Goal: Transaction & Acquisition: Purchase product/service

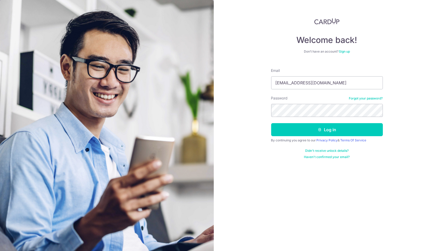
type input "melissayonggg@gmail.com"
click at [340, 128] on button "Log in" at bounding box center [327, 129] width 112 height 13
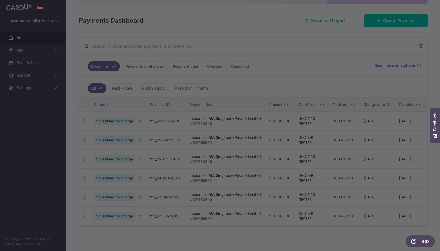
scroll to position [64, 0]
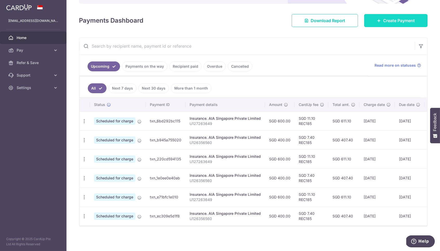
click at [396, 18] on span "Create Payment" at bounding box center [399, 20] width 32 height 6
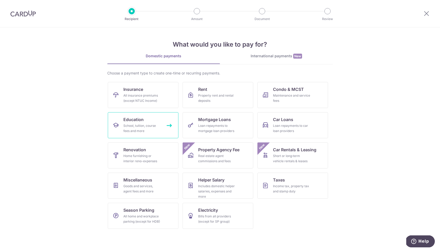
click at [150, 122] on link "Education School, tuition, course fees and more" at bounding box center [143, 125] width 71 height 26
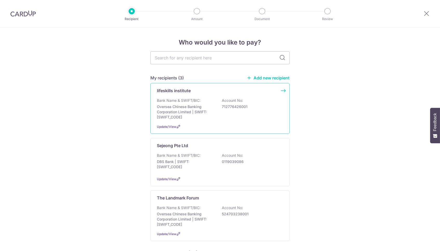
click at [205, 111] on p "Oversea Chinese Banking Corporation Limited | SWIFT: OCBCSGSGXXX" at bounding box center [186, 112] width 58 height 16
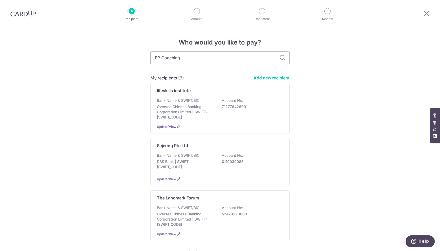
type input "BP Coaching"
click at [253, 78] on link "Add new recipient" at bounding box center [268, 77] width 43 height 5
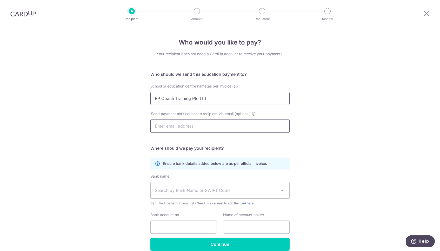
type input "BP Coach Training Pte Ltd"
paste input "admin@bpcoachtrain.com"
type input "admin@bpcoachtrain.com"
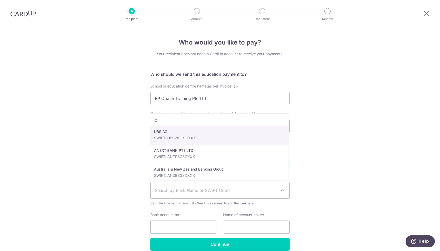
click at [198, 187] on span "Search by Bank Name or SWIFT Code" at bounding box center [216, 190] width 122 height 6
click at [425, 11] on icon at bounding box center [427, 13] width 6 height 6
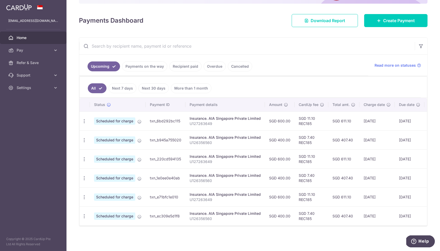
scroll to position [57, 0]
click at [84, 121] on icon "button" at bounding box center [84, 120] width 5 height 5
click at [102, 147] on span "Cancel payment" at bounding box center [112, 148] width 35 height 6
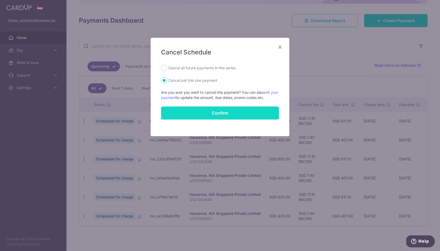
click at [206, 111] on button "Confirm" at bounding box center [220, 112] width 118 height 13
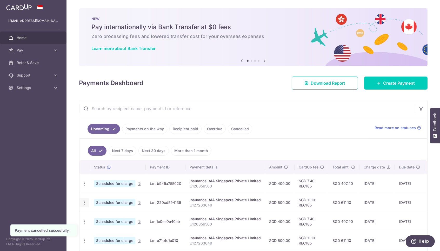
click at [83, 195] on td "Update payment Cancel payment" at bounding box center [85, 202] width 10 height 19
click at [85, 201] on icon "button" at bounding box center [84, 202] width 5 height 5
click at [108, 228] on span "Cancel payment" at bounding box center [112, 229] width 35 height 6
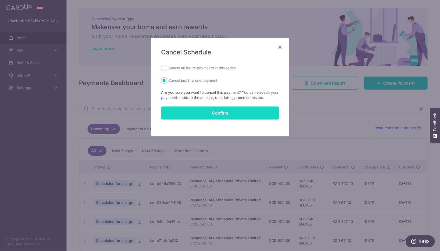
click at [213, 108] on button "Confirm" at bounding box center [220, 112] width 118 height 13
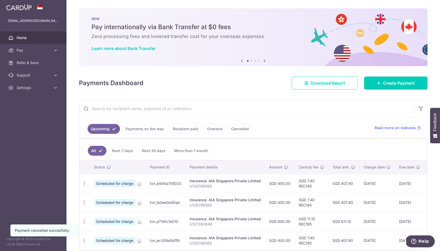
scroll to position [21, 0]
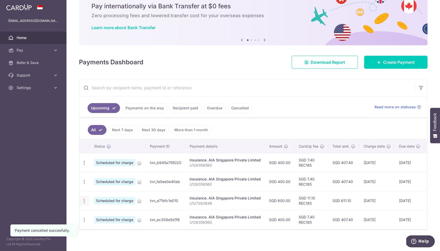
click at [84, 200] on icon "button" at bounding box center [84, 200] width 5 height 5
click at [100, 226] on span "Cancel payment" at bounding box center [112, 227] width 35 height 6
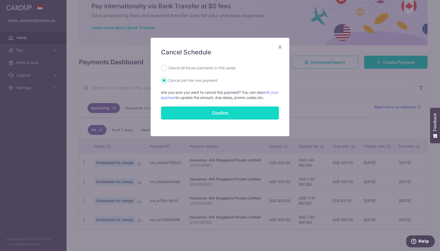
click at [227, 113] on button "Confirm" at bounding box center [220, 112] width 118 height 13
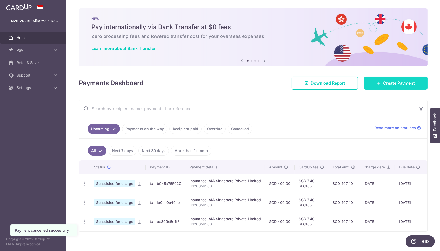
click at [388, 84] on span "Create Payment" at bounding box center [399, 83] width 32 height 6
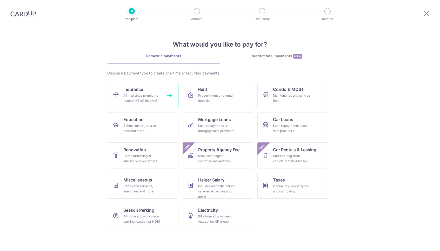
click at [138, 89] on span "Insurance" at bounding box center [133, 89] width 20 height 6
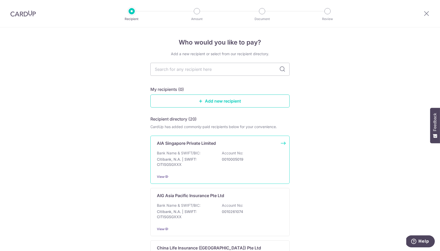
click at [187, 146] on div "AIA Singapore Private Limited Bank Name & SWIFT/BIC: Citibank, N.A. | SWIFT: CI…" at bounding box center [219, 159] width 139 height 48
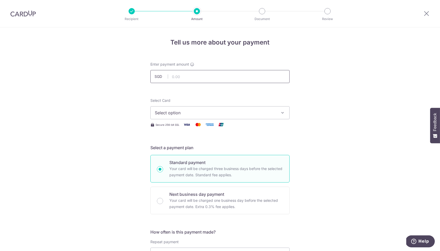
click at [183, 72] on input "text" at bounding box center [219, 76] width 139 height 13
type input "1,800.00"
click at [185, 108] on button "Select option" at bounding box center [219, 112] width 139 height 13
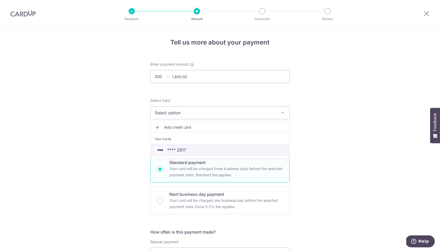
click at [179, 149] on span "**** 2617" at bounding box center [176, 150] width 19 height 6
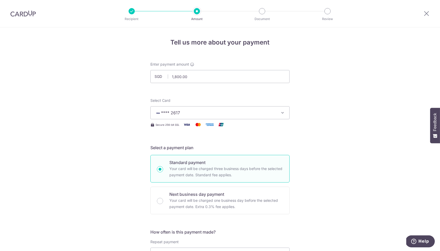
scroll to position [56, 0]
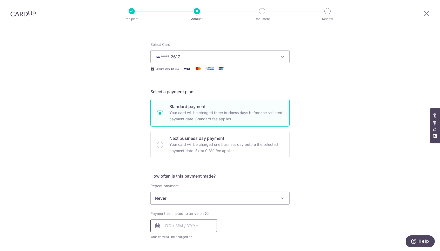
click at [166, 224] on input "text" at bounding box center [183, 225] width 67 height 13
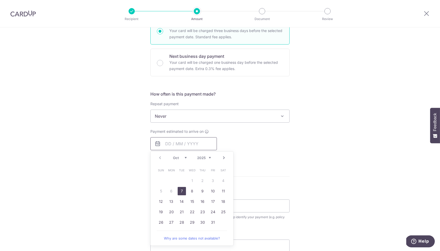
scroll to position [140, 0]
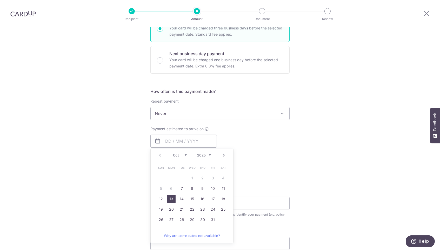
click at [171, 196] on link "13" at bounding box center [171, 198] width 8 height 8
type input "[DATE]"
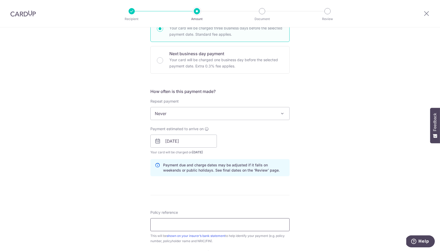
click at [176, 220] on input "Policy reference" at bounding box center [219, 224] width 139 height 13
paste input "U127263649"
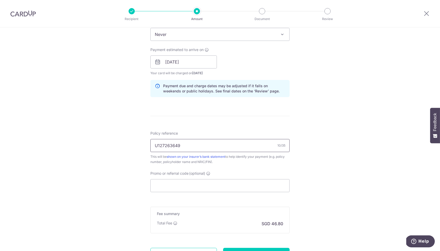
scroll to position [236, 0]
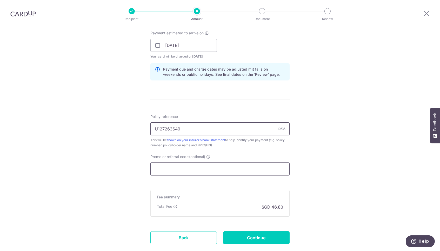
type input "U127263649"
click at [184, 167] on input "Promo or referral code (optional)" at bounding box center [219, 168] width 139 height 13
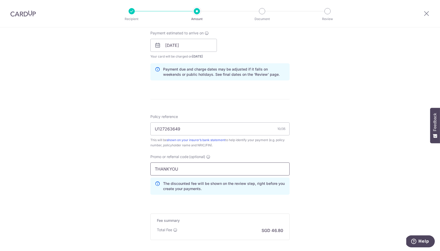
type input "THANKYOU"
click at [234, 199] on form "Enter payment amount SGD 1,800.00 1800.00 Select Card **** 2617 Add credit card…" at bounding box center [219, 54] width 139 height 456
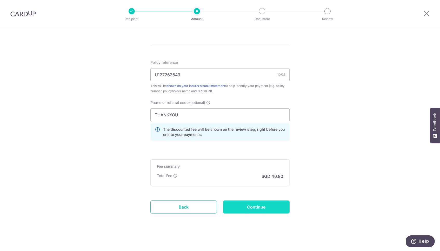
scroll to position [290, 0]
click at [261, 204] on input "Continue" at bounding box center [256, 206] width 67 height 13
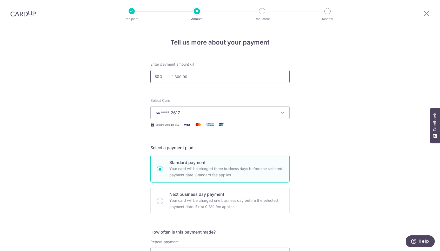
click at [194, 78] on input "1,800.00" at bounding box center [219, 76] width 139 height 13
type input "1,200.00"
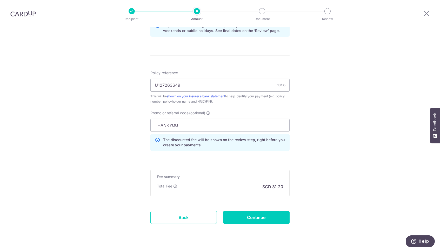
scroll to position [283, 0]
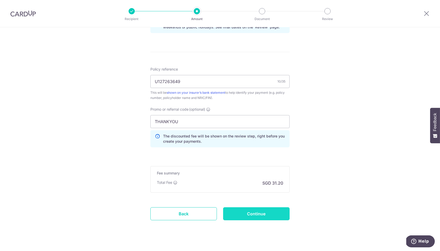
click at [258, 209] on input "Continue" at bounding box center [256, 213] width 67 height 13
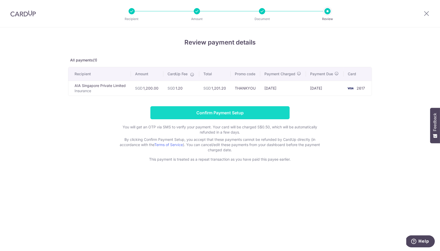
click at [250, 114] on input "Confirm Payment Setup" at bounding box center [219, 112] width 139 height 13
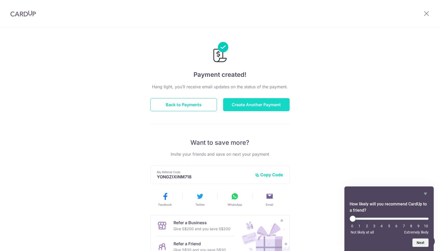
click at [259, 103] on button "Create Another Payment" at bounding box center [256, 104] width 67 height 13
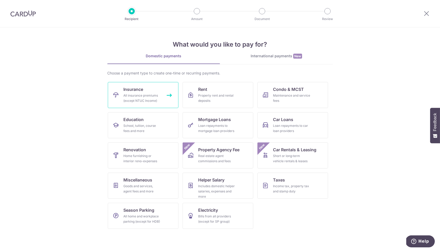
click at [149, 98] on div "All insurance premiums (except NTUC Income)" at bounding box center [141, 98] width 37 height 10
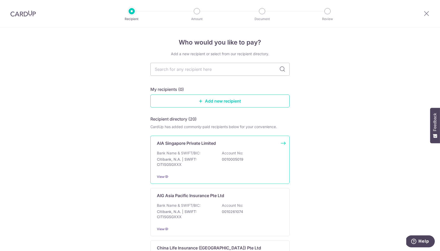
click at [193, 152] on p "Bank Name & SWIFT/BIC:" at bounding box center [179, 152] width 44 height 5
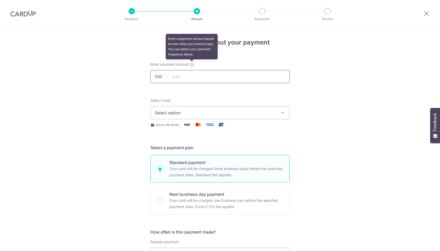
click at [188, 72] on input "text" at bounding box center [219, 76] width 139 height 13
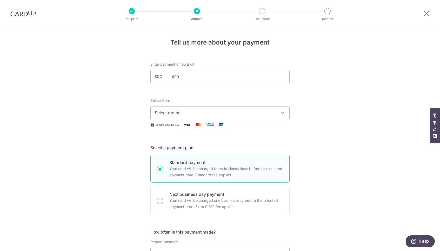
type input "600.00"
click at [186, 113] on span "Select option" at bounding box center [215, 112] width 121 height 6
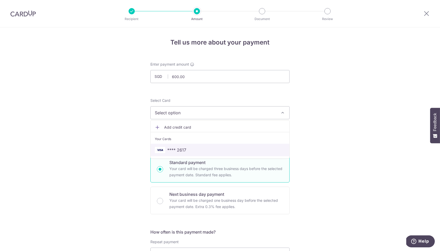
click at [186, 147] on span "**** 2617" at bounding box center [220, 150] width 130 height 6
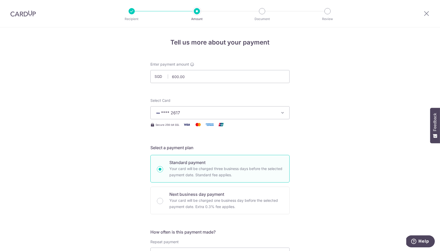
scroll to position [83, 0]
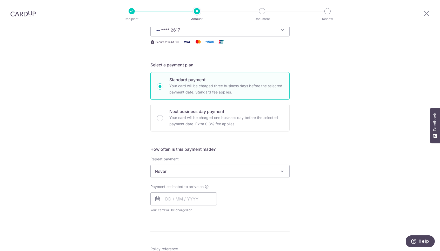
click at [188, 168] on span "Never" at bounding box center [220, 171] width 139 height 12
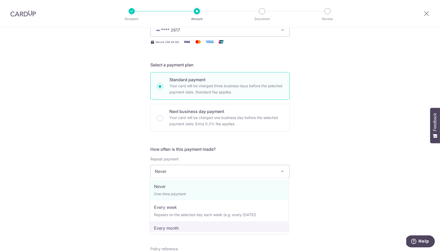
select select "3"
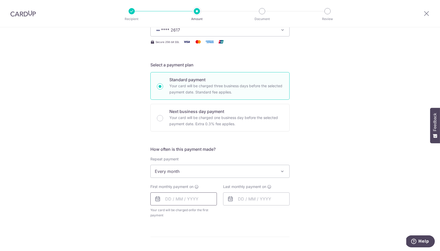
click at [195, 202] on input "text" at bounding box center [183, 198] width 67 height 13
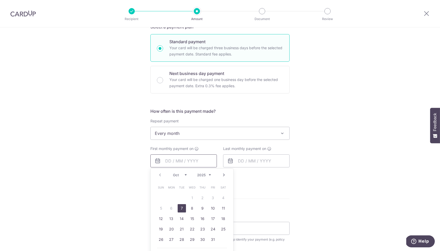
scroll to position [124, 0]
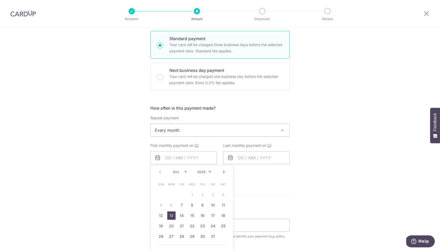
click at [173, 212] on link "13" at bounding box center [171, 215] width 8 height 8
type input "[DATE]"
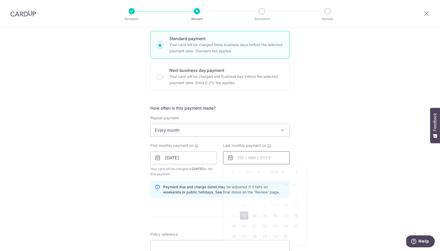
click at [239, 154] on input "text" at bounding box center [256, 157] width 67 height 13
click at [296, 169] on link "Next" at bounding box center [297, 171] width 6 height 6
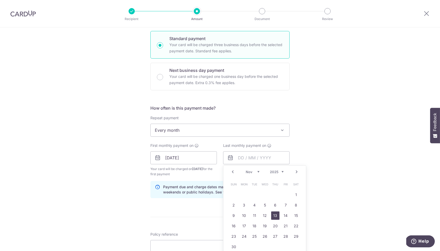
click at [273, 212] on link "13" at bounding box center [275, 215] width 8 height 8
type input "[DATE]"
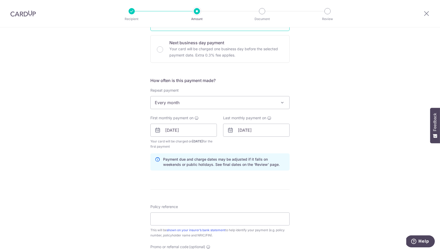
scroll to position [156, 0]
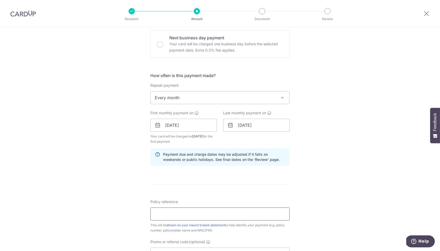
click at [188, 213] on input "Policy reference" at bounding box center [219, 213] width 139 height 13
paste input "U127263649"
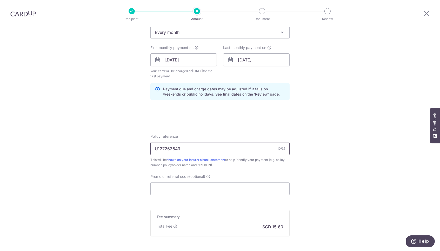
scroll to position [227, 0]
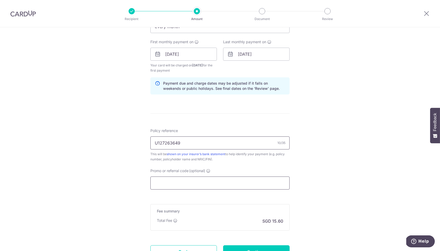
type input "U127263649"
click at [172, 176] on input "Promo or referral code (optional)" at bounding box center [219, 182] width 139 height 13
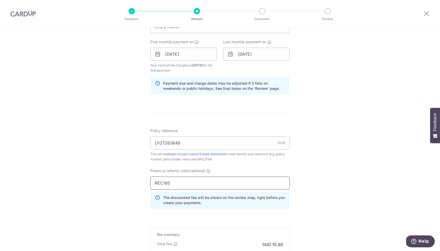
type input "REC185"
click at [230, 214] on form "Enter payment amount SGD 600.00 600.00 Select Card **** 2617 Add credit card Yo…" at bounding box center [219, 64] width 139 height 461
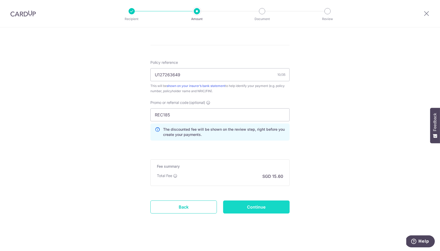
scroll to position [295, 0]
click at [257, 206] on input "Continue" at bounding box center [256, 206] width 67 height 13
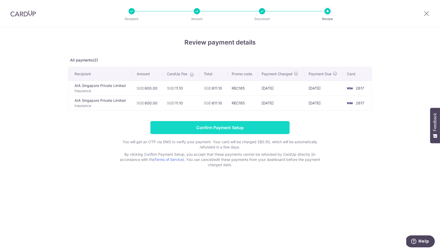
click at [230, 126] on input "Confirm Payment Setup" at bounding box center [219, 127] width 139 height 13
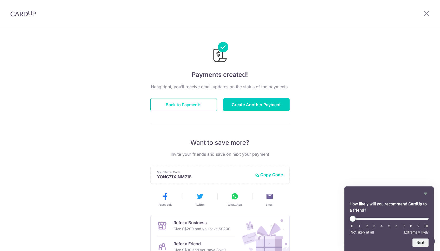
click at [190, 98] on button "Back to Payments" at bounding box center [183, 104] width 67 height 13
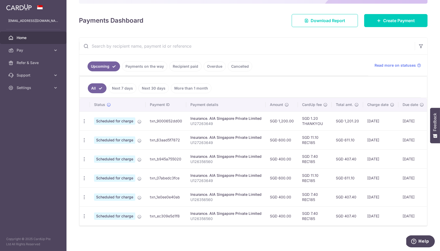
scroll to position [64, 0]
click at [84, 119] on icon "button" at bounding box center [84, 120] width 5 height 5
click at [109, 132] on span "Update payment" at bounding box center [111, 135] width 35 height 6
radio input "true"
type input "1,200.00"
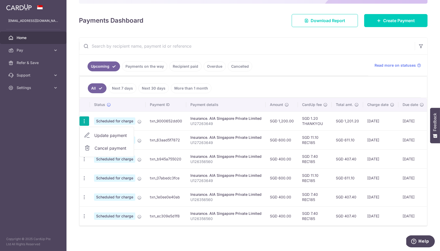
type input "[DATE]"
type input "U127263649"
type input "THANKYOU"
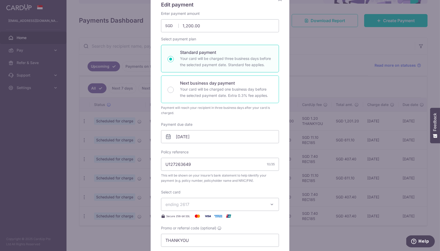
scroll to position [54, 0]
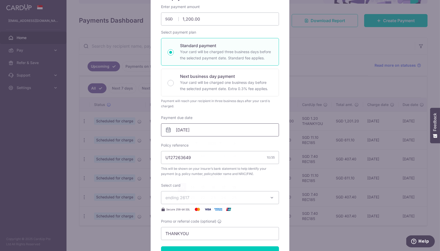
click at [179, 127] on input "[DATE]" at bounding box center [220, 129] width 118 height 13
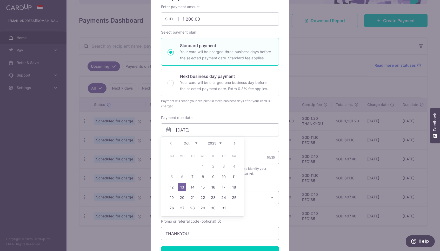
click at [245, 106] on div "Payment will reach your recipient in three business days after your card is cha…" at bounding box center [220, 103] width 118 height 10
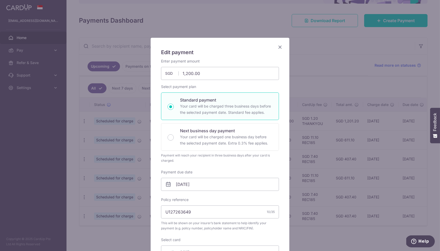
scroll to position [0, 0]
click at [280, 46] on icon "Close" at bounding box center [280, 47] width 6 height 6
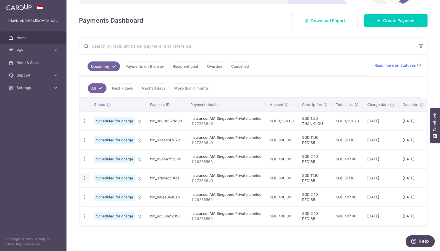
click at [84, 175] on icon "button" at bounding box center [84, 177] width 5 height 5
click at [106, 199] on link "Cancel payment" at bounding box center [107, 204] width 54 height 13
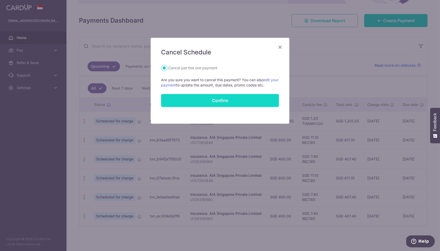
click at [232, 96] on button "Confirm" at bounding box center [220, 100] width 118 height 13
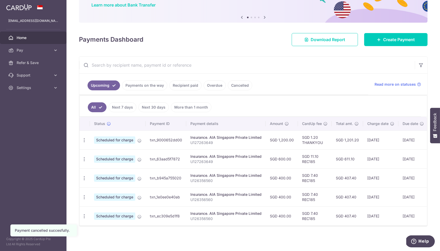
scroll to position [45, 0]
